Goal: Task Accomplishment & Management: Manage account settings

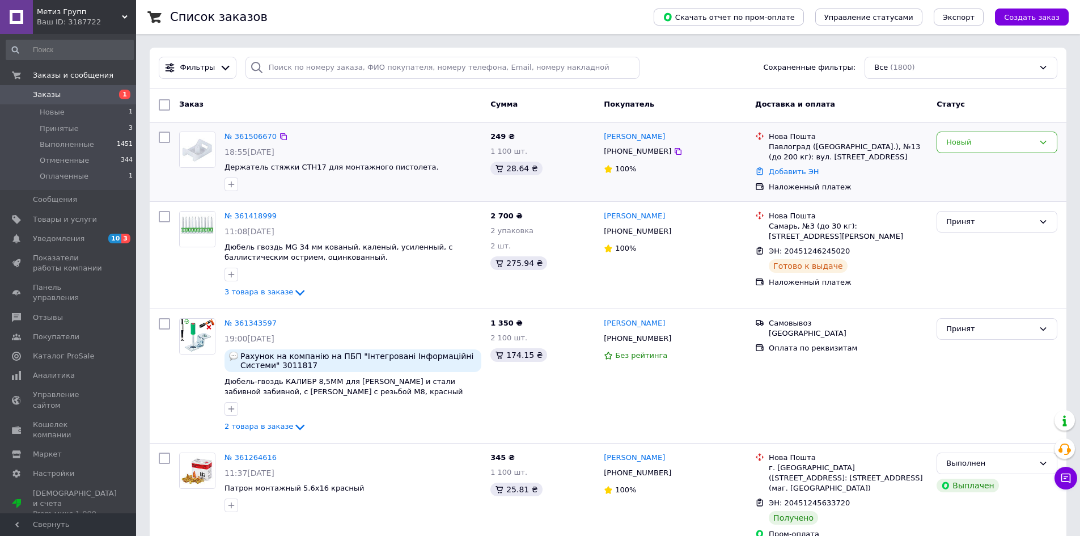
click at [284, 140] on div "№ 361506670" at bounding box center [352, 136] width 259 height 13
click at [1040, 139] on icon at bounding box center [1043, 142] width 9 height 9
click at [959, 166] on li "Принят" at bounding box center [997, 165] width 120 height 21
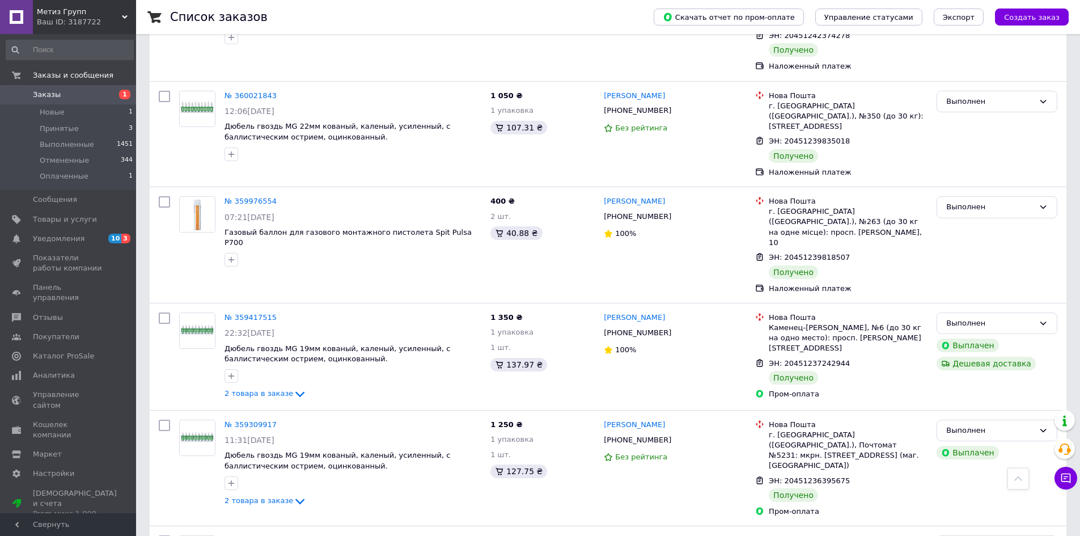
scroll to position [794, 0]
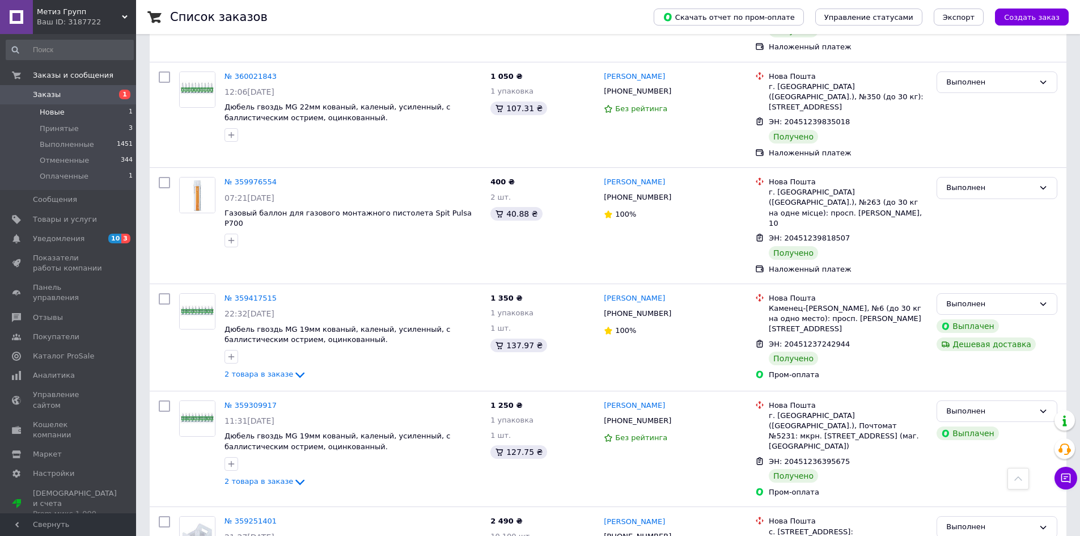
click at [62, 115] on span "Новые" at bounding box center [52, 112] width 25 height 10
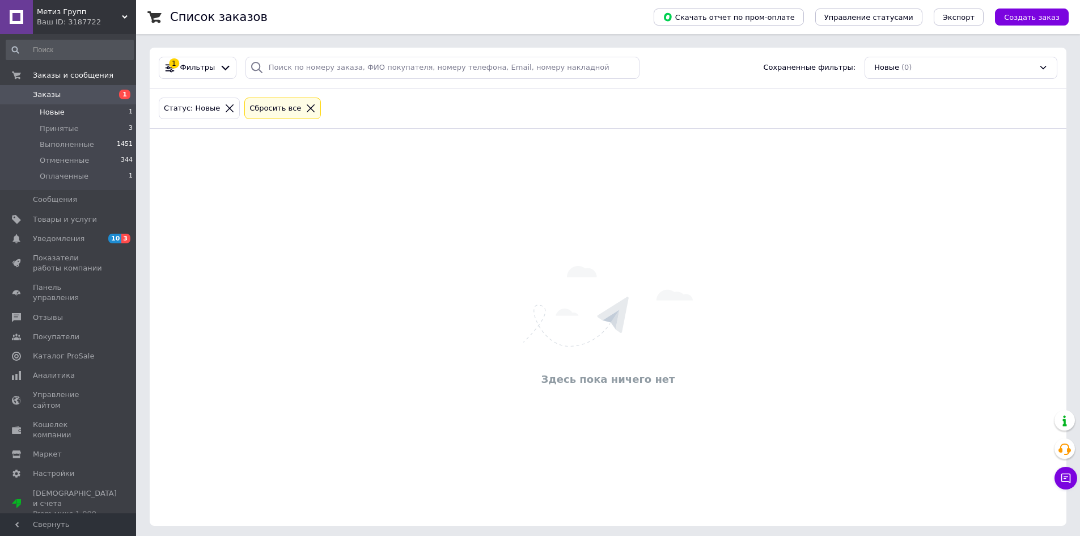
click at [46, 94] on span "Заказы" at bounding box center [47, 95] width 28 height 10
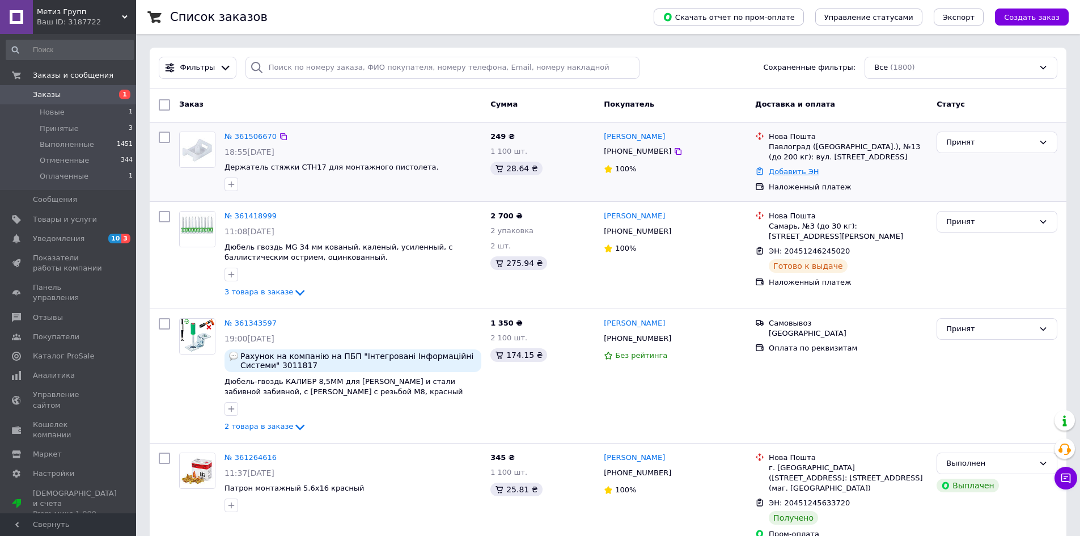
click at [769, 170] on link "Добавить ЭН" at bounding box center [794, 171] width 50 height 9
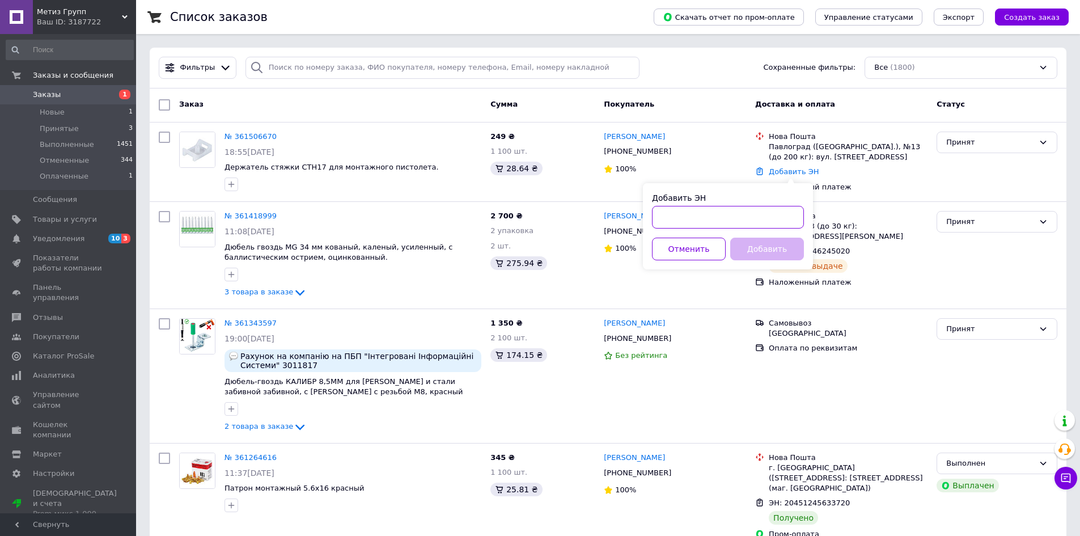
click at [662, 216] on input "Добавить ЭН" at bounding box center [728, 217] width 152 height 23
paste input "20451247358715"
type input "20451247358715"
click at [752, 255] on button "Добавить" at bounding box center [767, 249] width 74 height 23
